Goal: Task Accomplishment & Management: Manage account settings

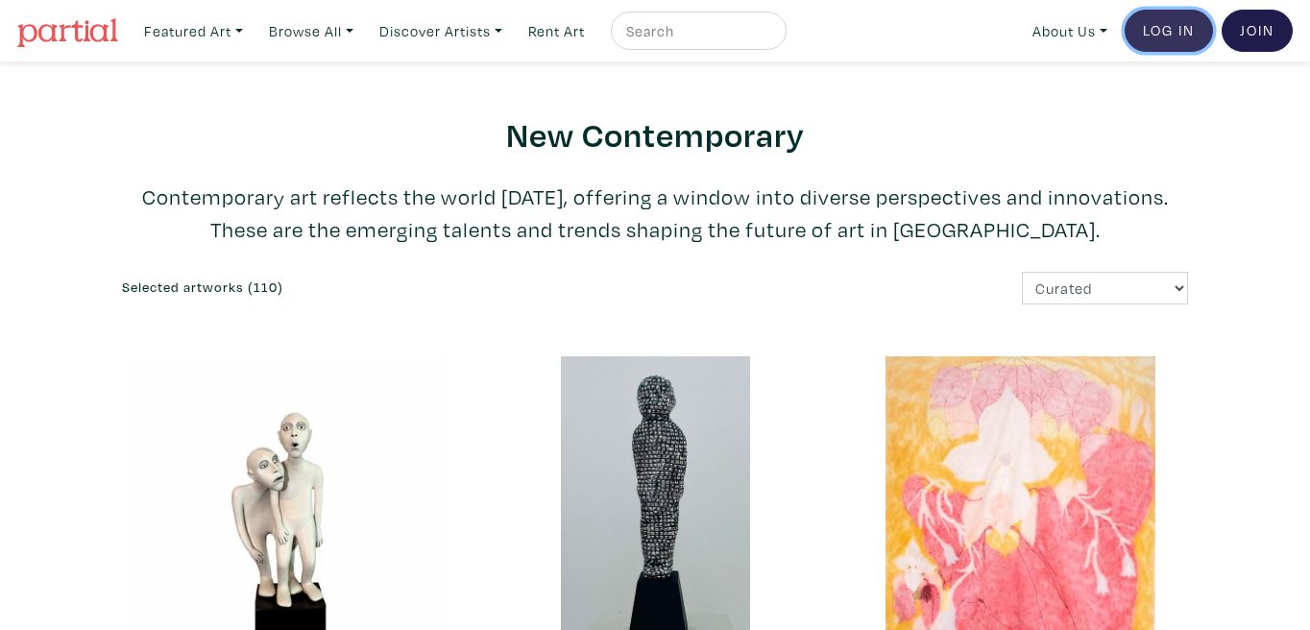
click at [1166, 33] on link "Log In" at bounding box center [1169, 31] width 88 height 42
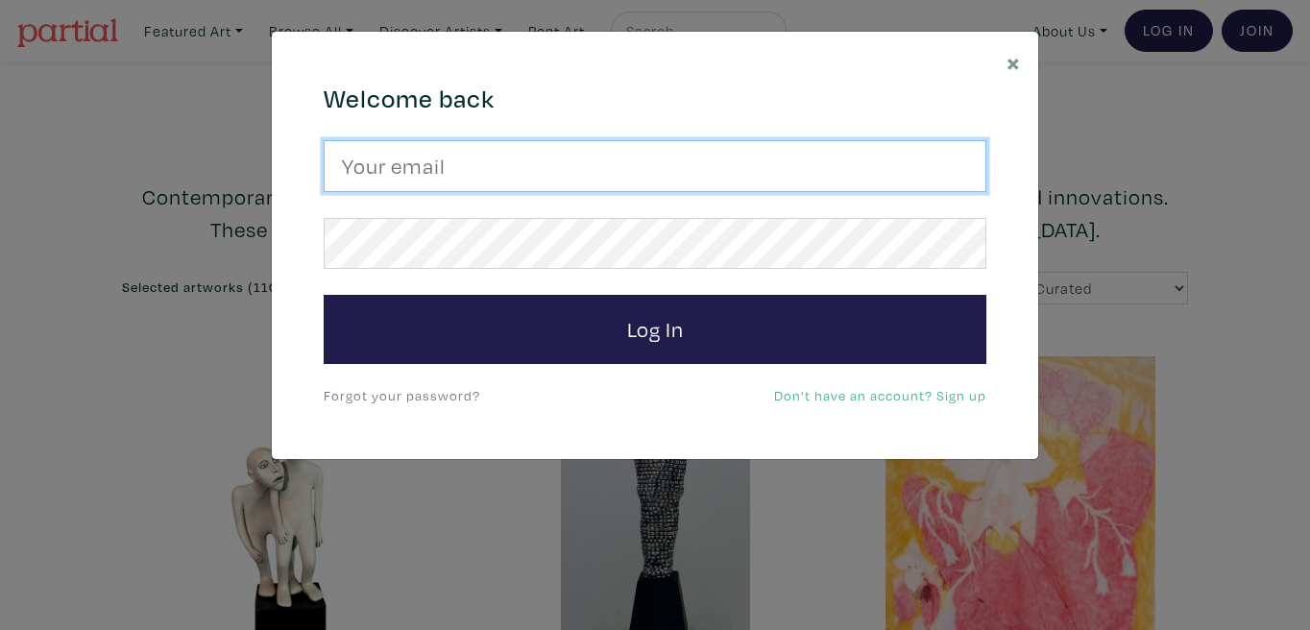
click at [593, 170] on input "email" at bounding box center [655, 166] width 663 height 52
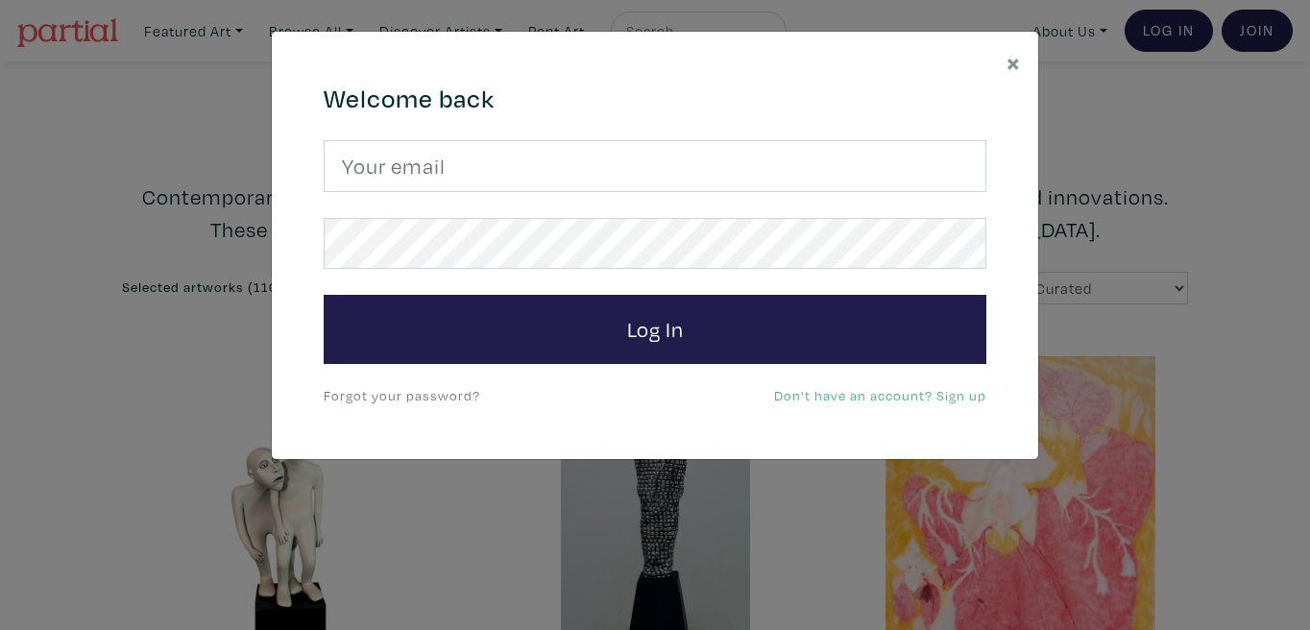
type input "contact@lynnesaintonge.ca"
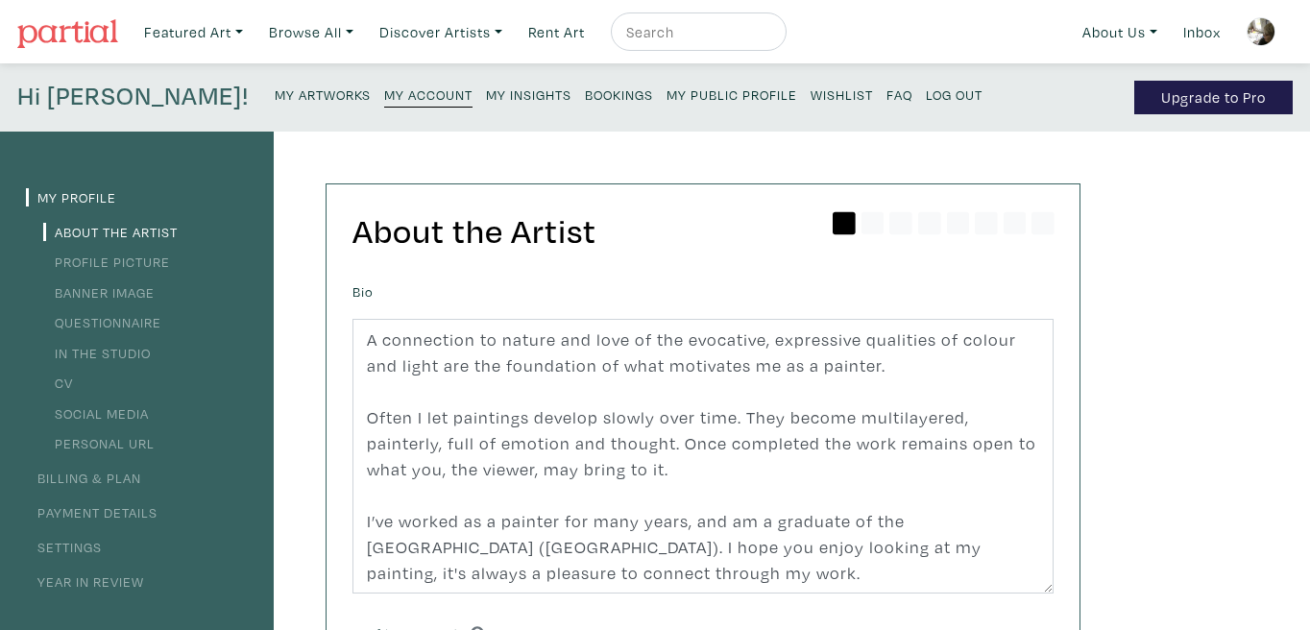
click at [275, 90] on small "My Artworks" at bounding box center [323, 95] width 96 height 18
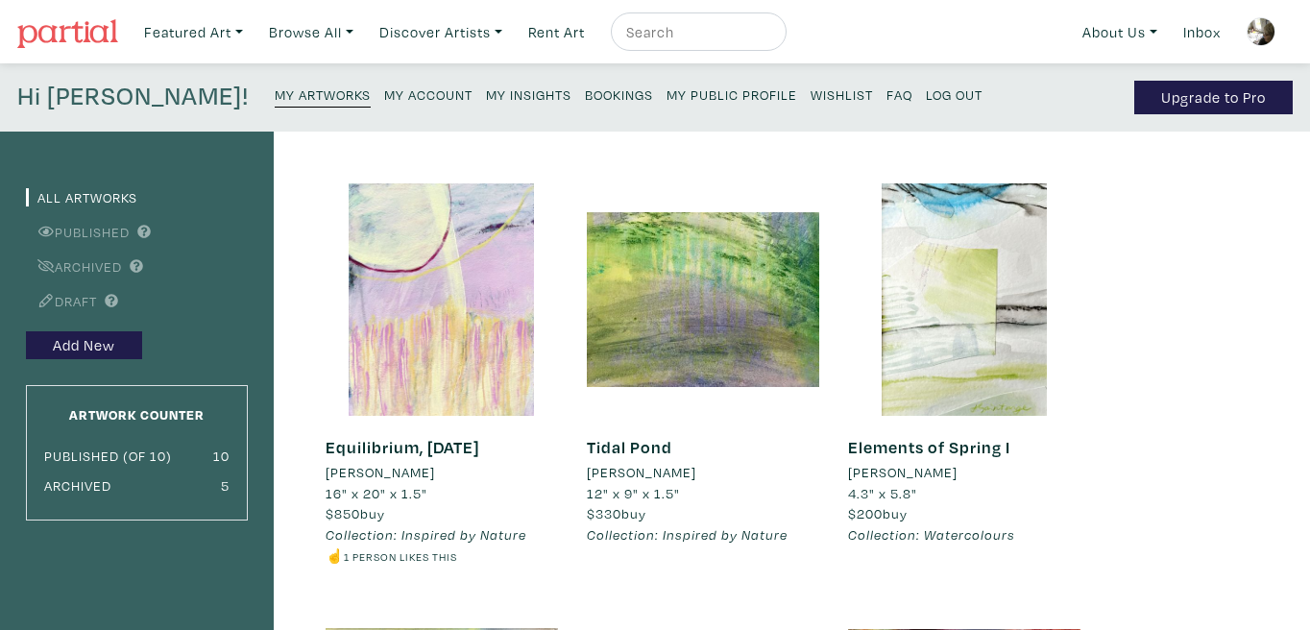
click at [1257, 33] on img at bounding box center [1261, 31] width 29 height 29
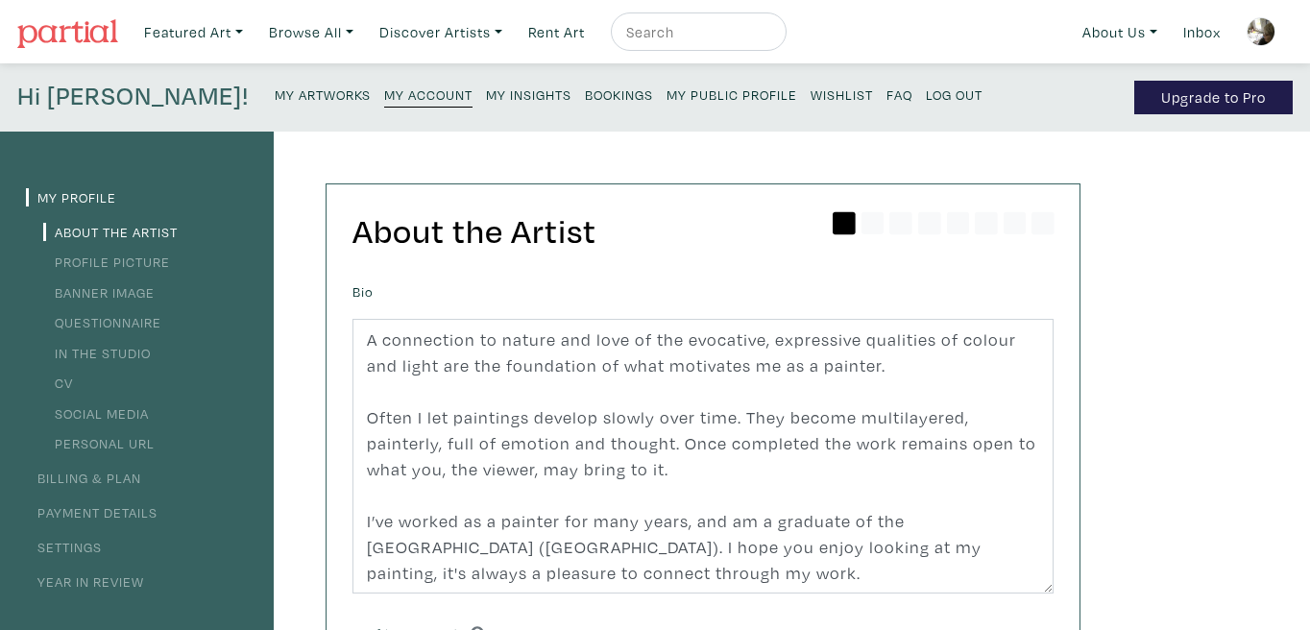
click at [926, 92] on small "Log Out" at bounding box center [954, 95] width 57 height 18
